Goal: Information Seeking & Learning: Learn about a topic

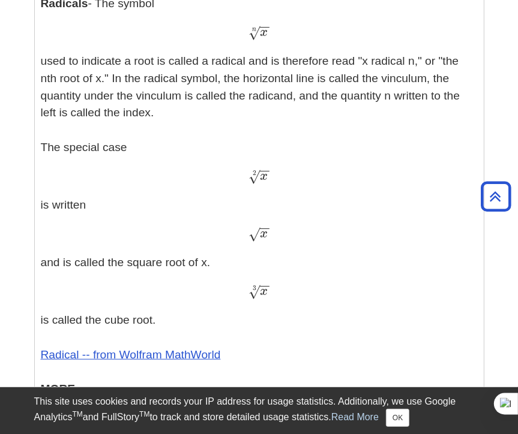
scroll to position [461, 0]
click at [260, 33] on span "x" at bounding box center [264, 31] width 8 height 13
drag, startPoint x: 260, startPoint y: 32, endPoint x: 253, endPoint y: 31, distance: 7.4
click at [253, 35] on span "x − − √ n" at bounding box center [258, 35] width 21 height 0
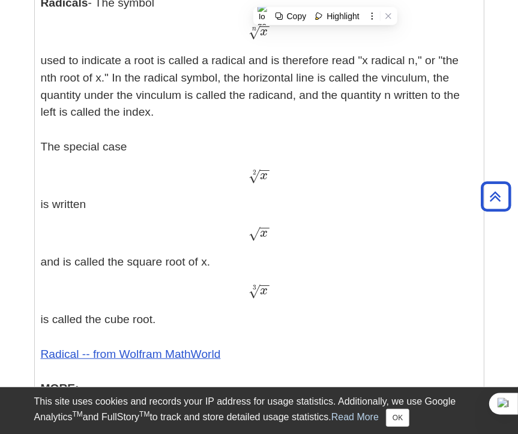
click at [300, 41] on p "Exponents - An exponent is the power p in an expression of the form a p a p The…" at bounding box center [259, 245] width 437 height 720
click at [253, 35] on span "x − − √ n" at bounding box center [258, 35] width 21 height 0
click at [257, 35] on span "x − − √ n" at bounding box center [258, 31] width 21 height 16
drag, startPoint x: 257, startPoint y: 35, endPoint x: 251, endPoint y: 32, distance: 6.7
click at [251, 32] on span "√" at bounding box center [253, 32] width 11 height 16
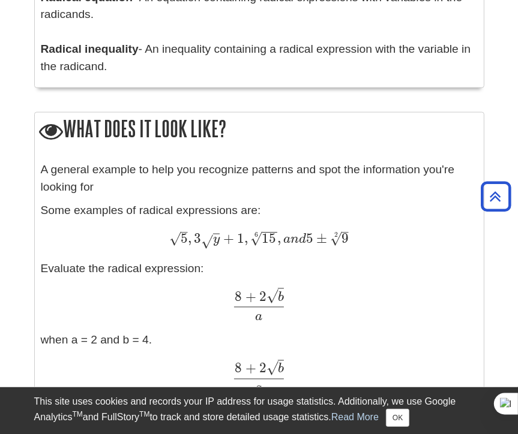
scroll to position [1061, 0]
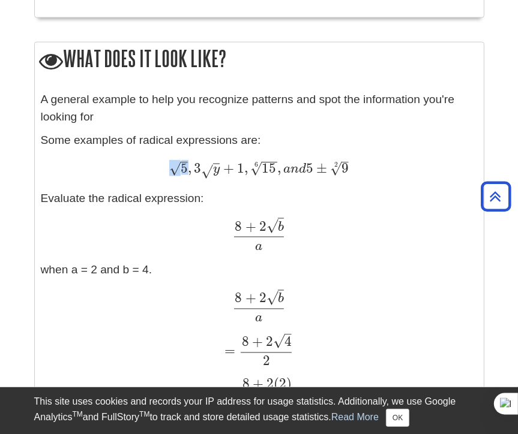
drag, startPoint x: 182, startPoint y: 168, endPoint x: 175, endPoint y: 167, distance: 6.6
click at [175, 173] on span "5 – √" at bounding box center [178, 173] width 19 height 0
copy span "5 – √"
